Goal: Task Accomplishment & Management: Manage account settings

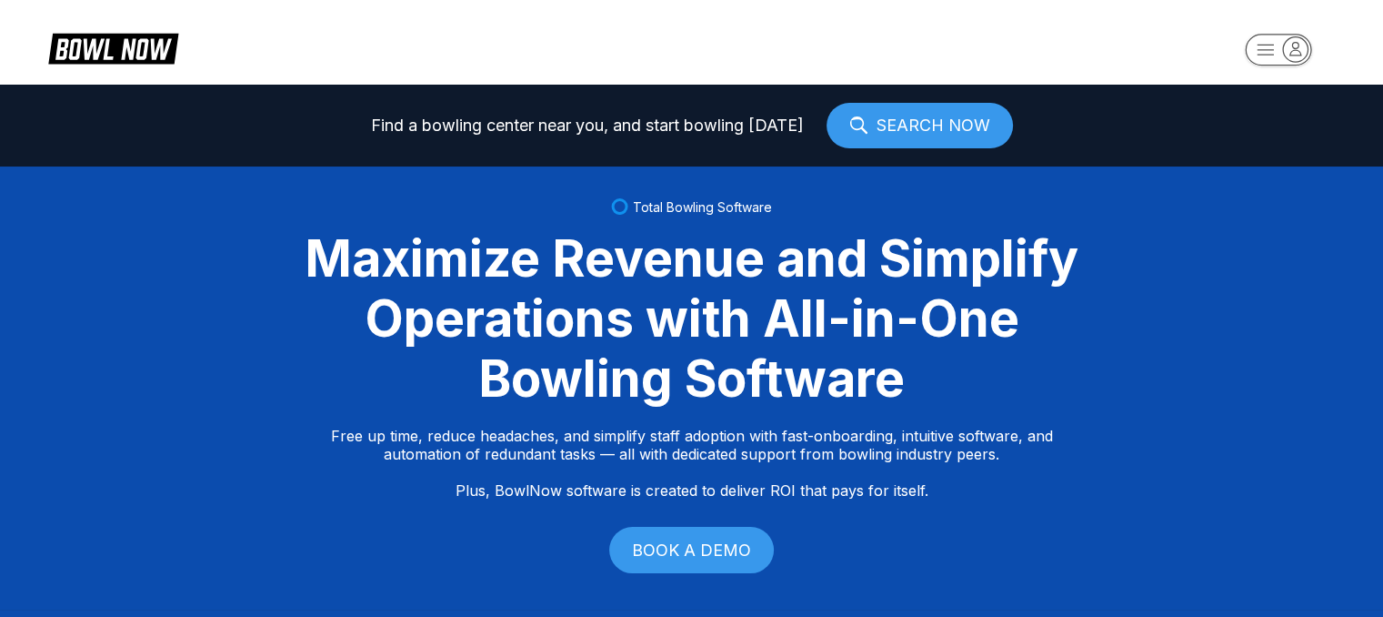
click at [1265, 34] on rect "button" at bounding box center [1278, 49] width 65 height 31
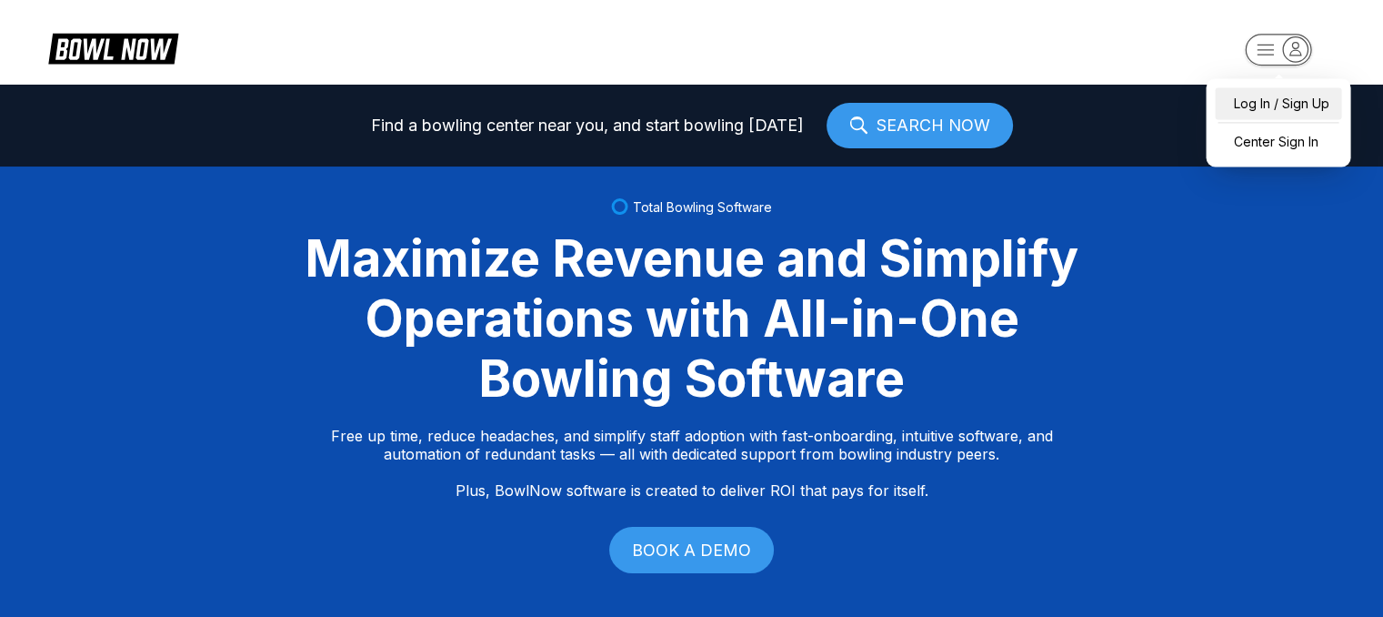
click at [1233, 103] on div "Log In / Sign Up" at bounding box center [1278, 103] width 126 height 32
select select "**"
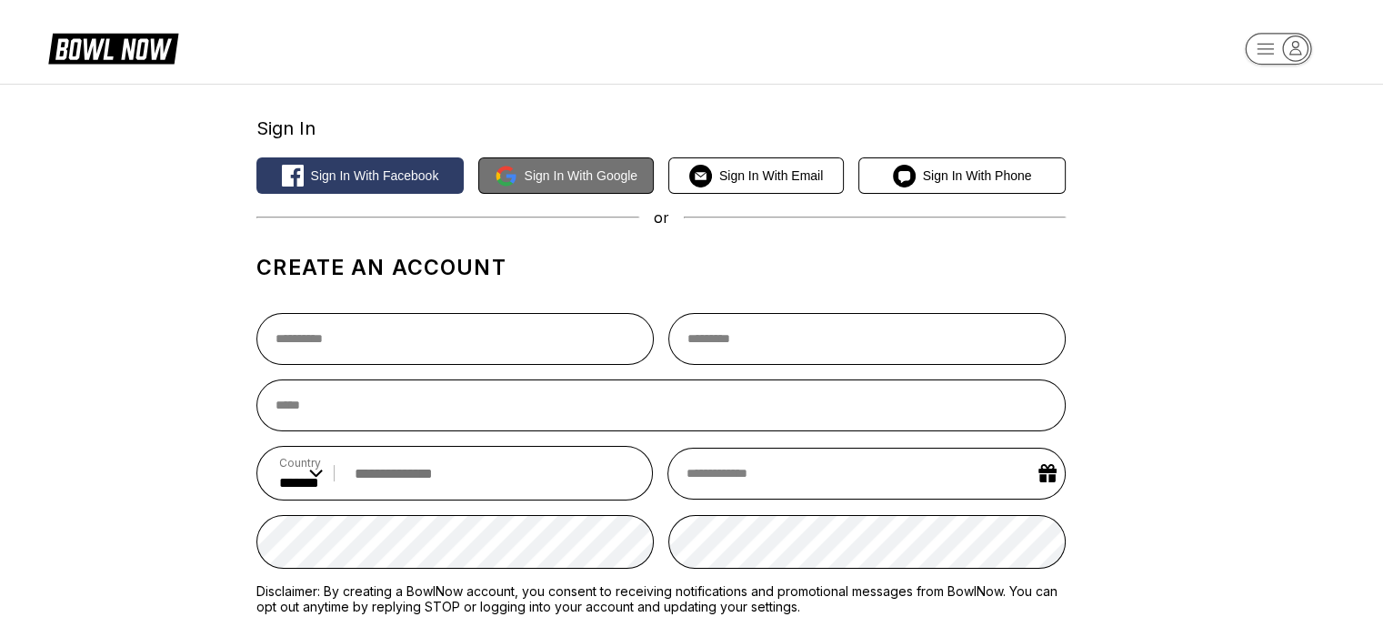
click at [571, 173] on span "Sign in with Google" at bounding box center [582, 175] width 114 height 15
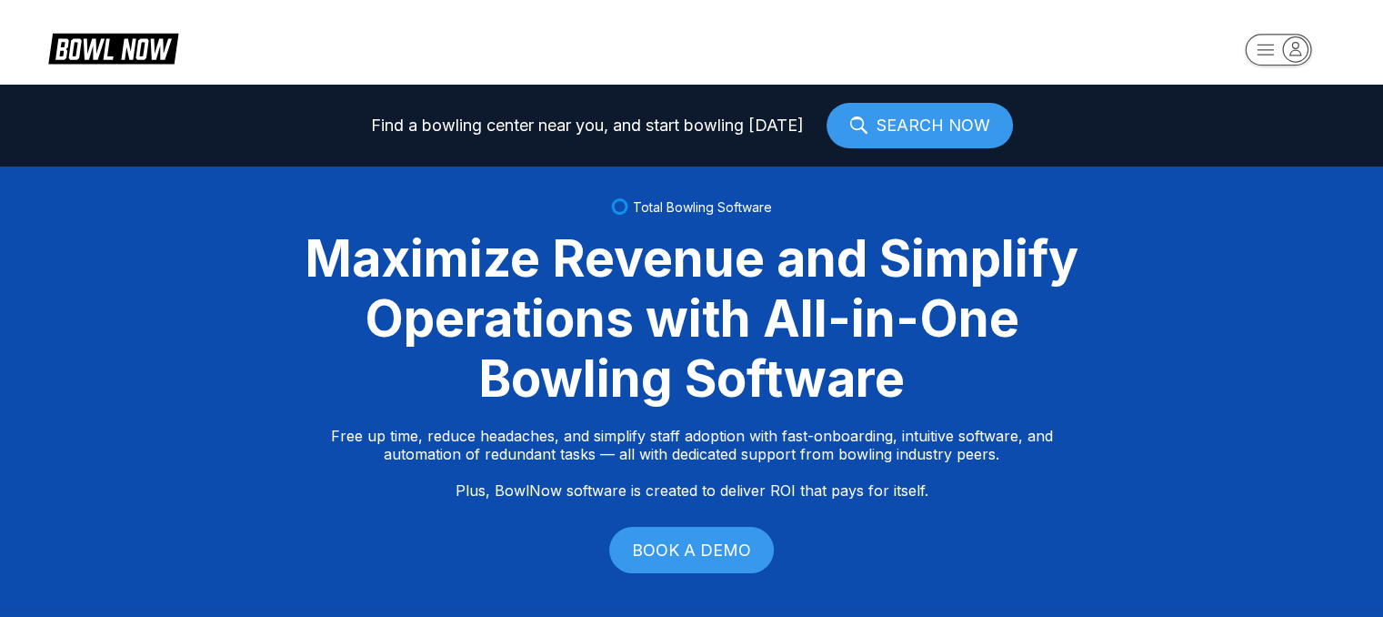
click at [1022, 237] on div "Maximize Revenue and Simplify Operations with All-in-One Bowling Software" at bounding box center [692, 318] width 818 height 180
click at [1028, 30] on header at bounding box center [691, 42] width 1383 height 85
click at [1276, 59] on rect "button" at bounding box center [1278, 50] width 66 height 32
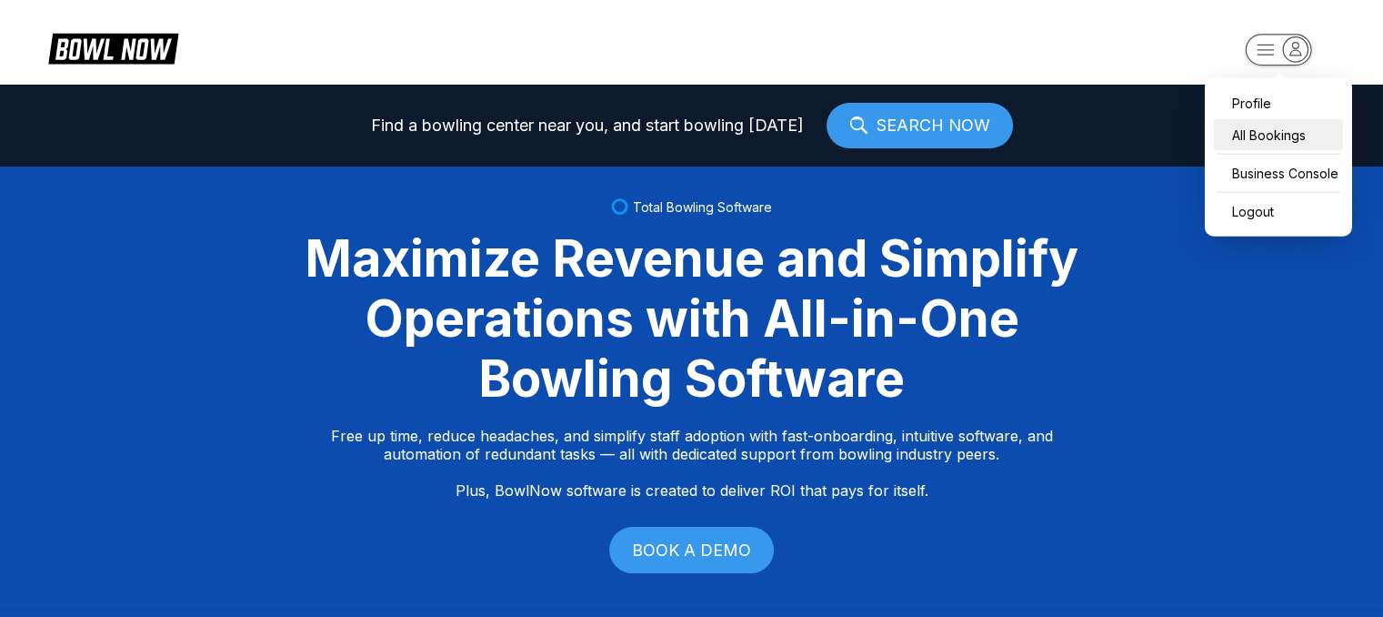
click at [1229, 135] on div "All Bookings" at bounding box center [1278, 135] width 129 height 32
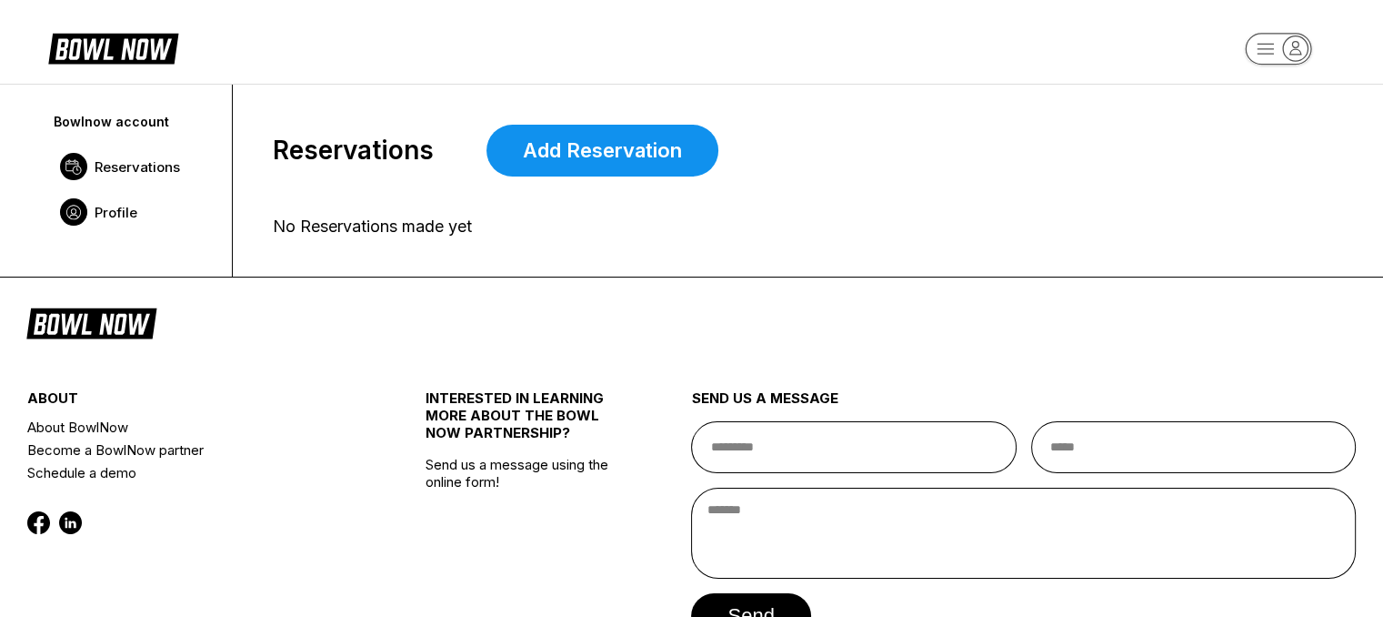
click at [123, 207] on span "Profile" at bounding box center [116, 212] width 43 height 17
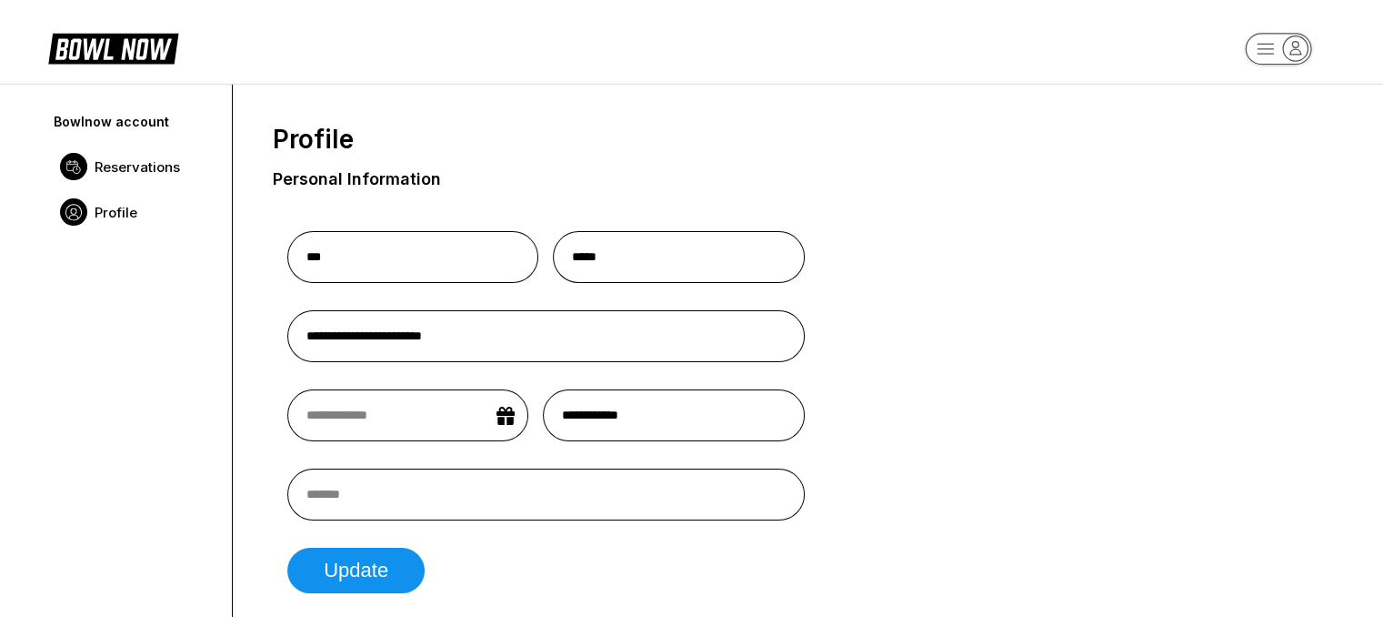
click at [131, 150] on link "Reservations" at bounding box center [134, 166] width 166 height 45
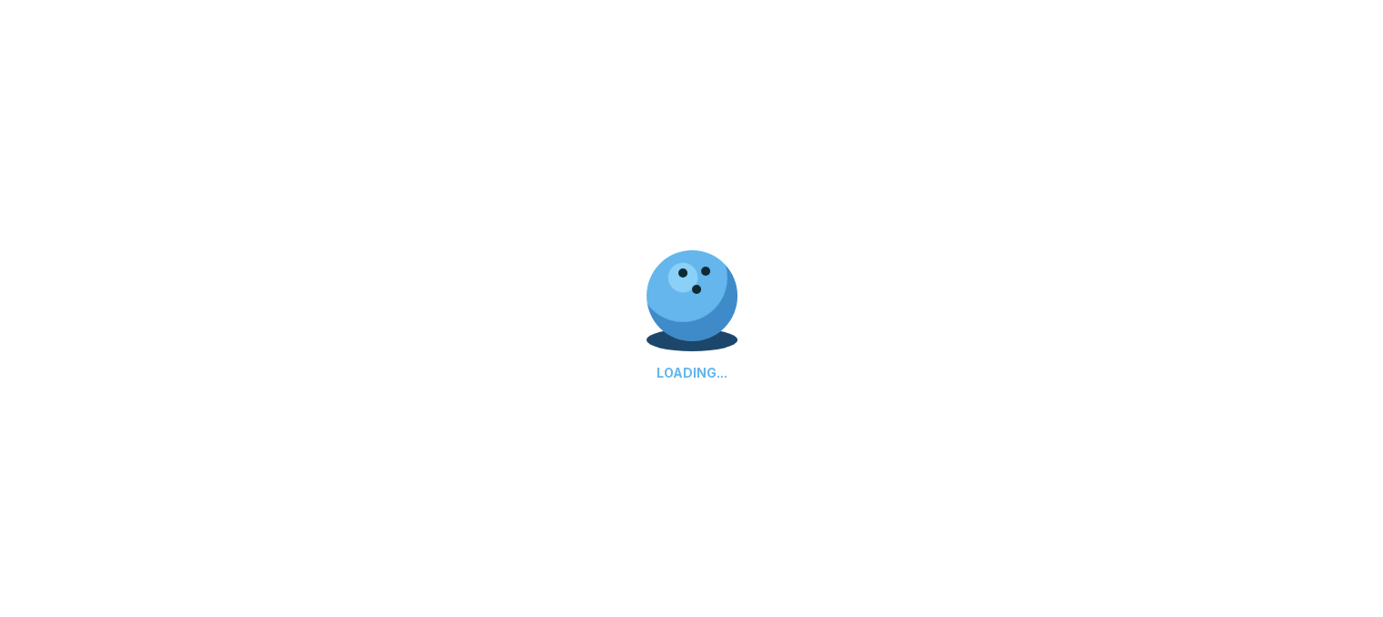
scroll to position [84, 0]
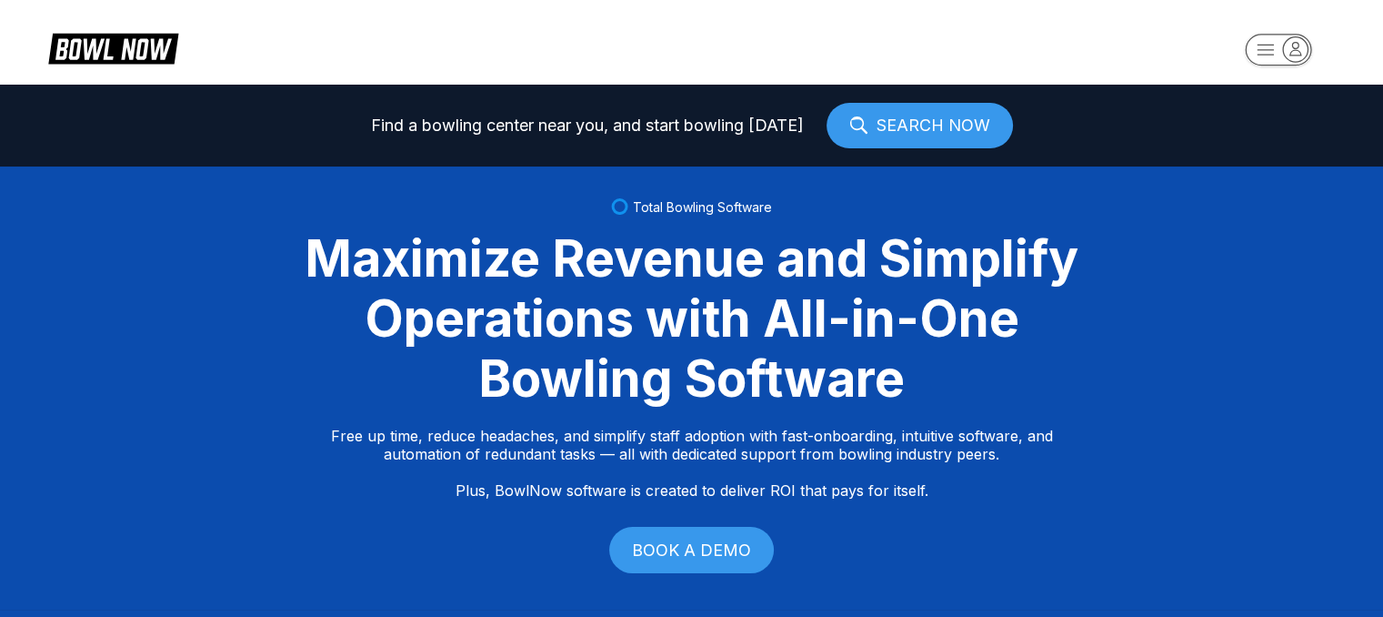
click at [143, 50] on icon at bounding box center [142, 49] width 5 height 15
click at [102, 32] on icon at bounding box center [113, 50] width 147 height 41
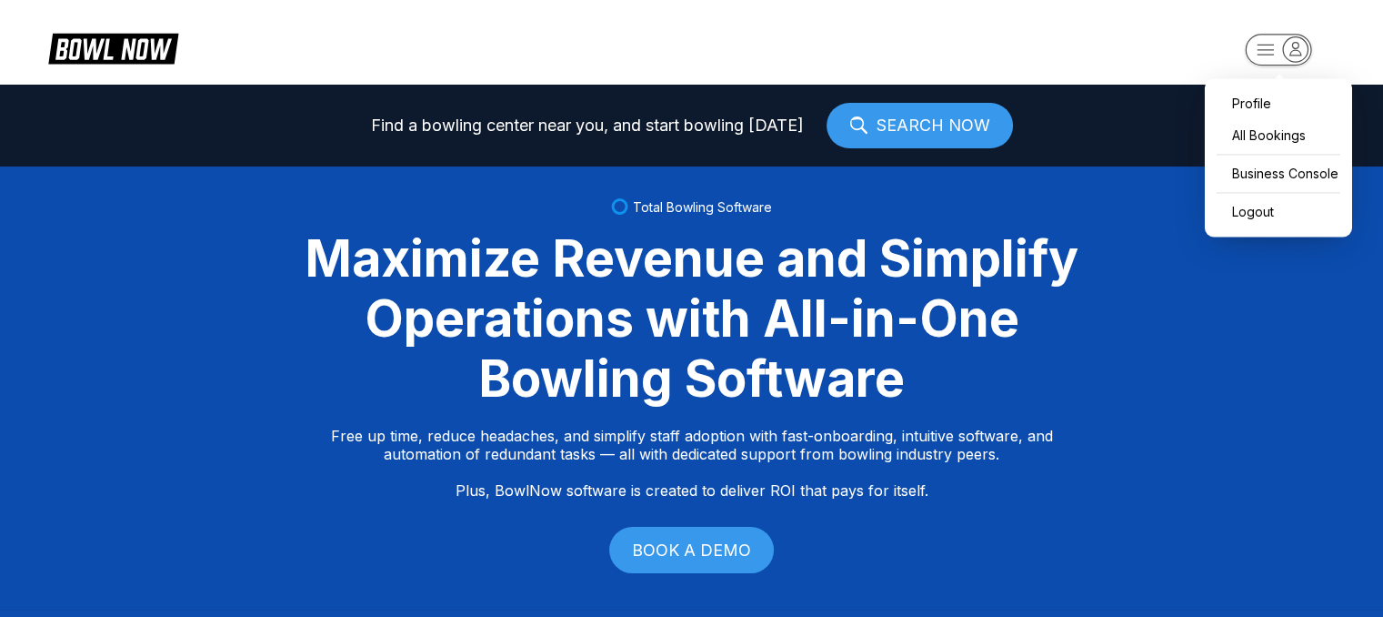
click at [1284, 46] on icon "button" at bounding box center [1295, 48] width 25 height 25
click at [1240, 160] on div "Business Console" at bounding box center [1278, 173] width 129 height 32
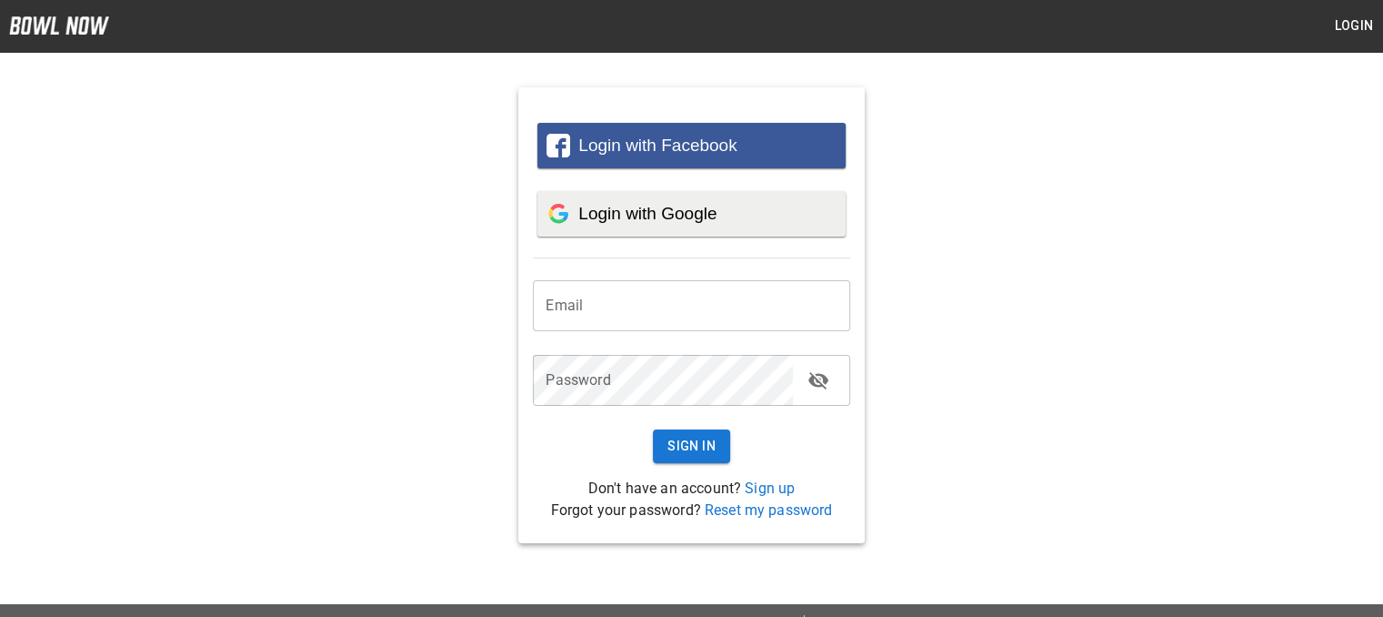
click at [643, 215] on span "Login with Google" at bounding box center [647, 213] width 138 height 19
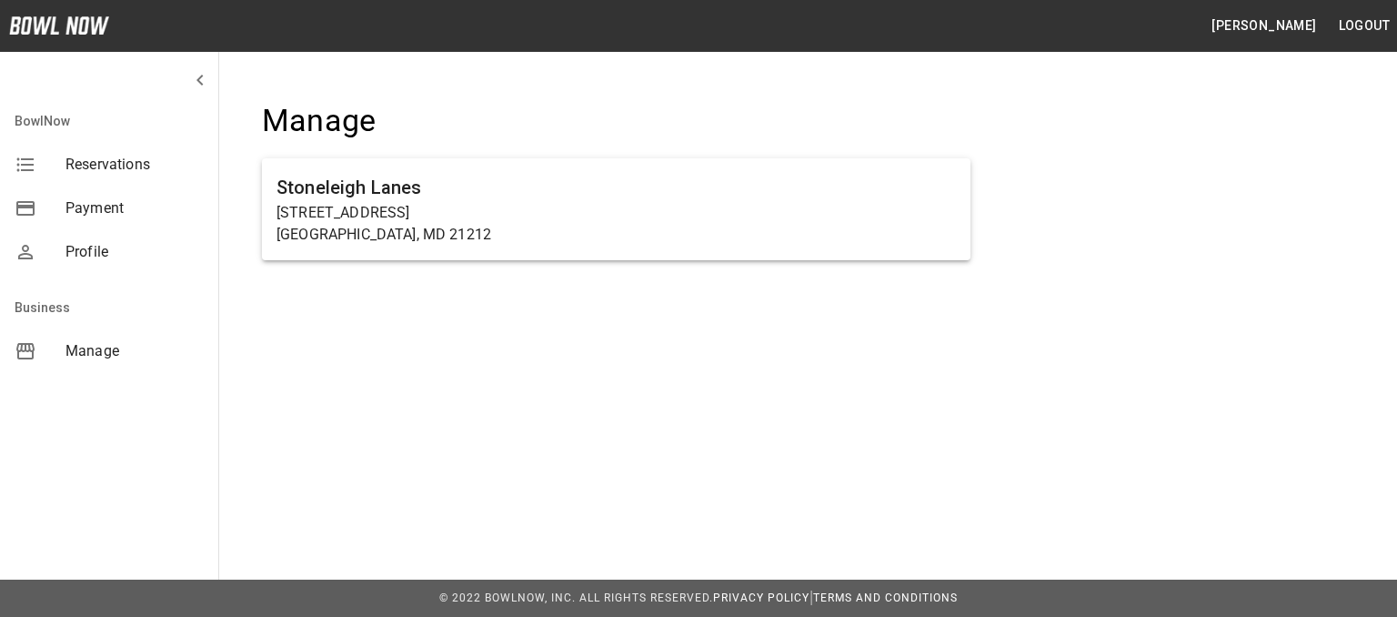
click at [96, 179] on div "Reservations" at bounding box center [109, 165] width 218 height 44
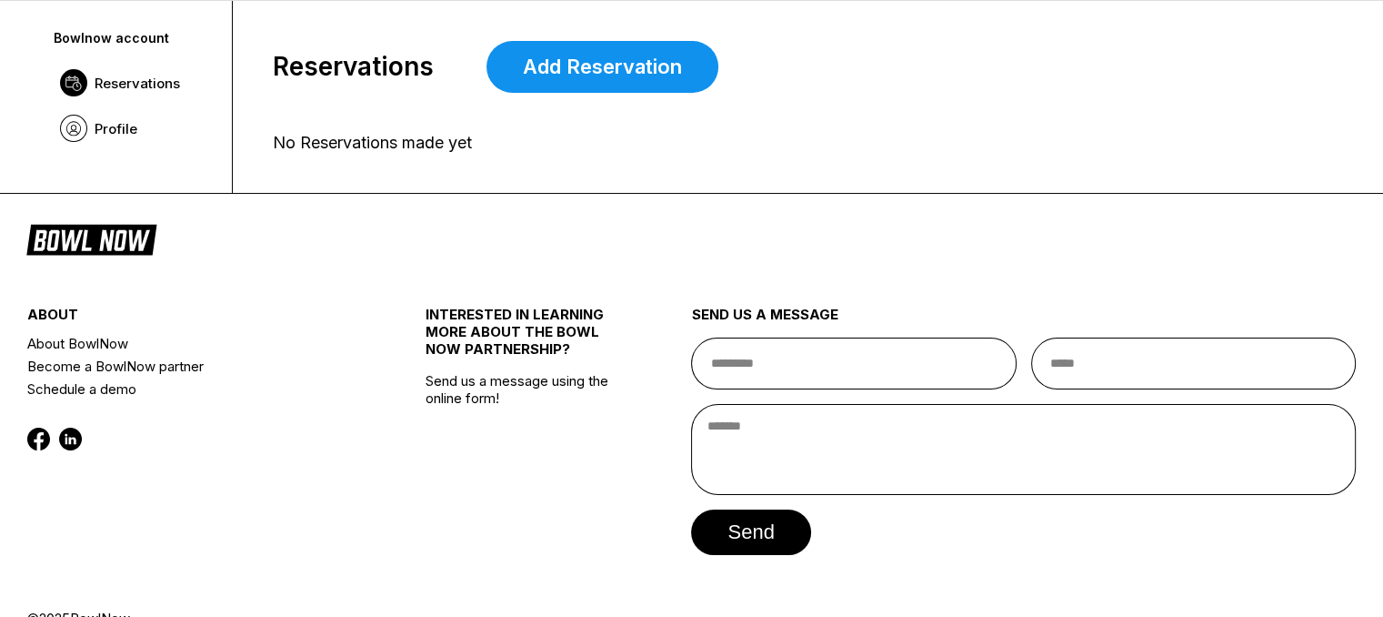
scroll to position [120, 0]
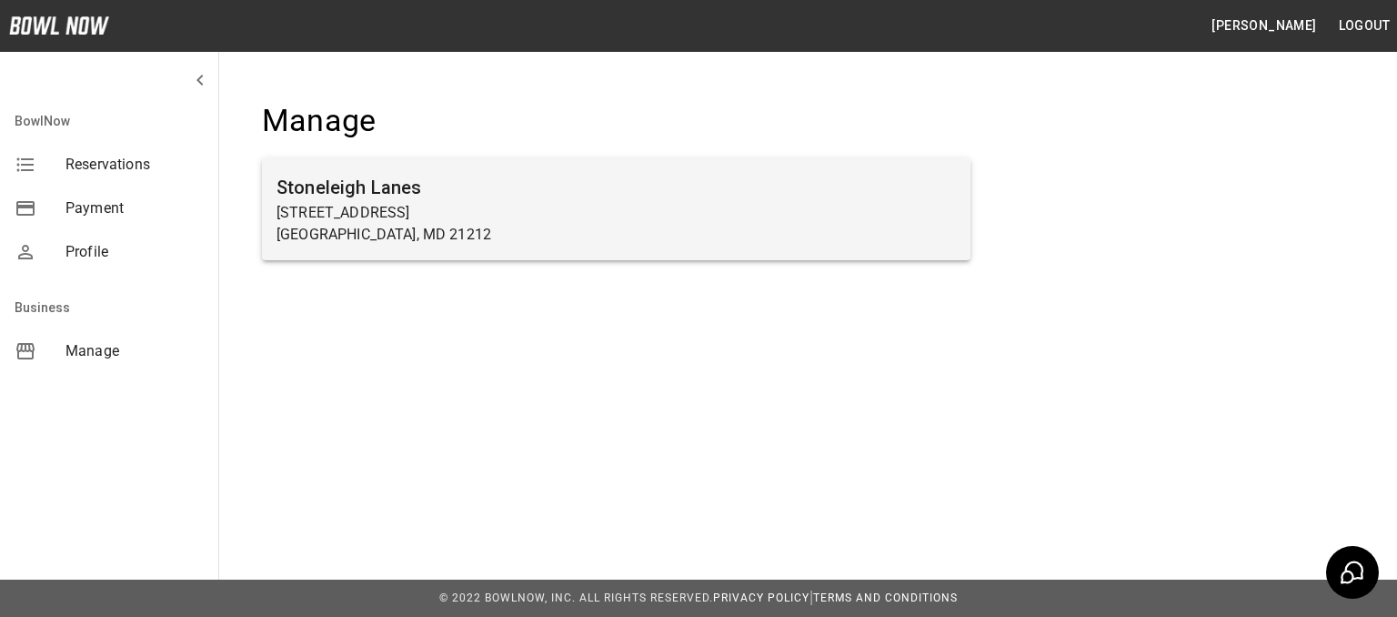
click at [444, 209] on p "[STREET_ADDRESS]" at bounding box center [615, 213] width 679 height 22
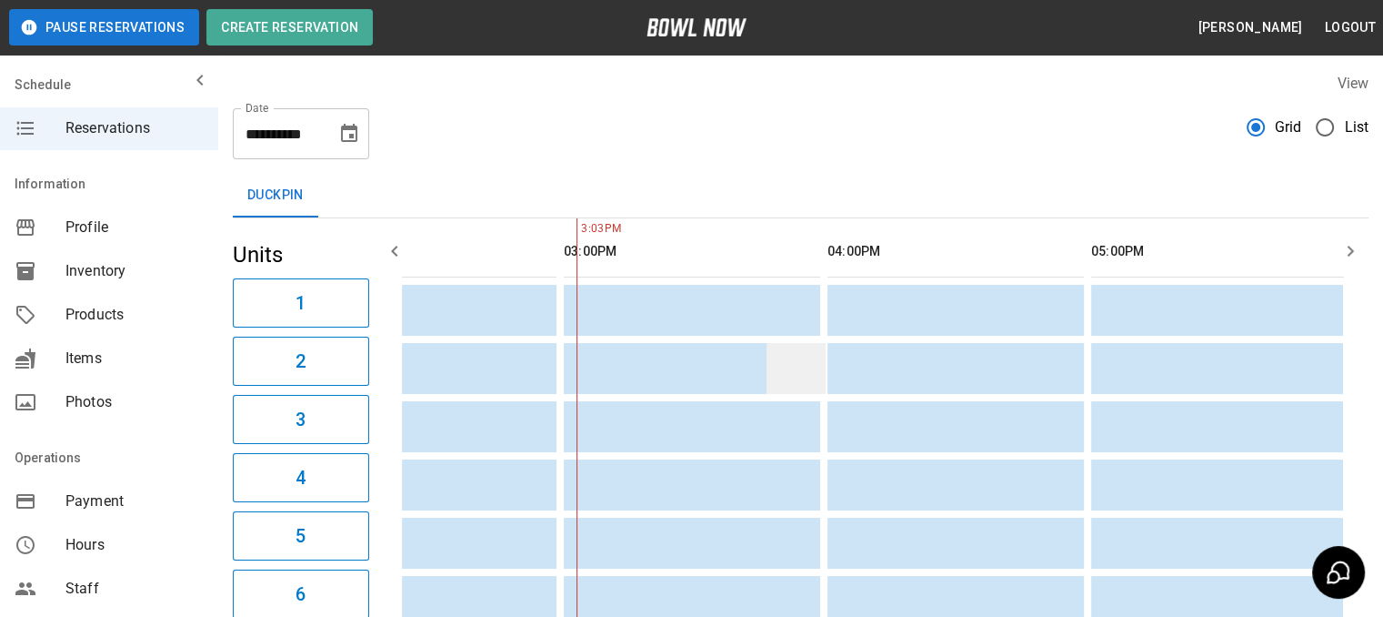
scroll to position [173, 0]
